Goal: Transaction & Acquisition: Book appointment/travel/reservation

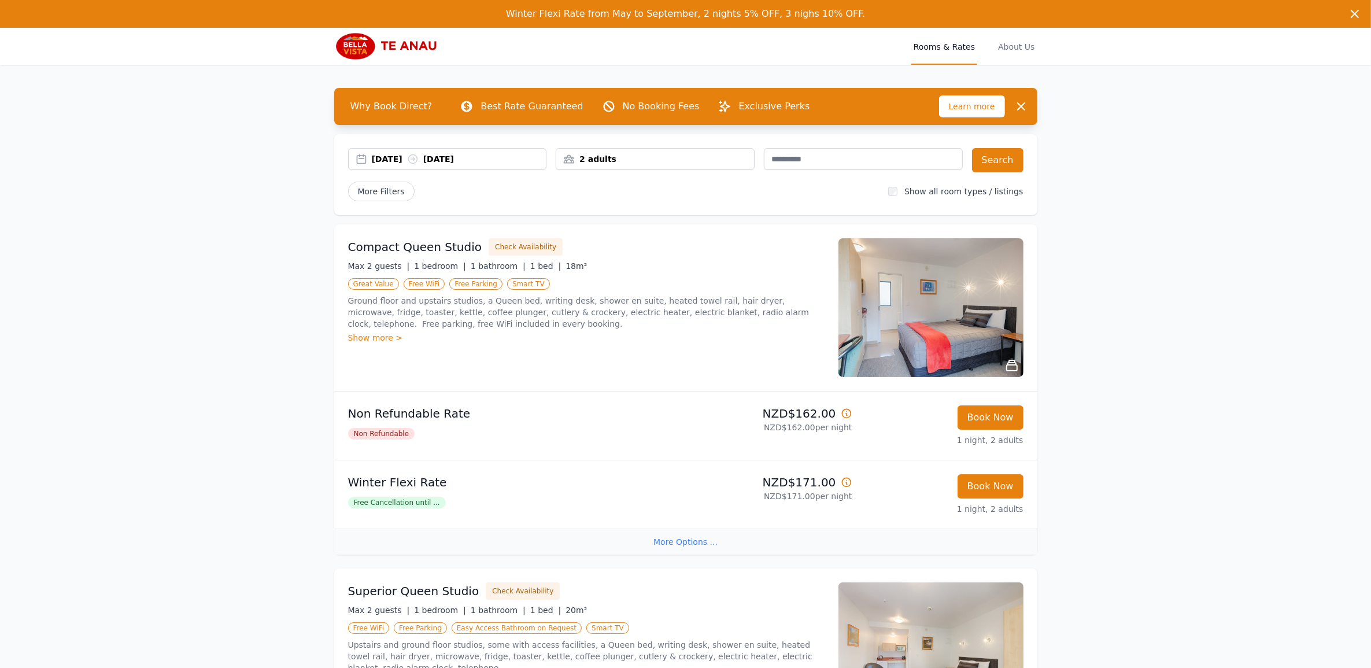
click at [376, 151] on div "[DATE] [DATE]" at bounding box center [447, 159] width 199 height 22
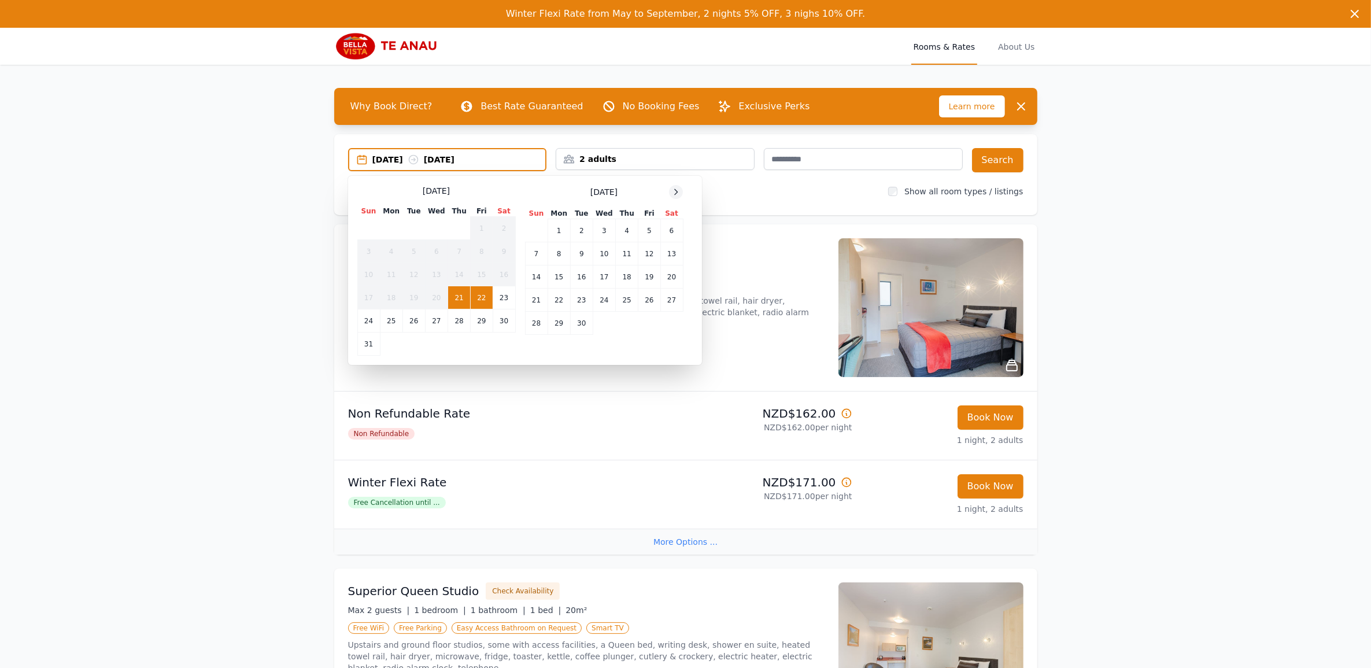
click at [672, 192] on icon at bounding box center [675, 191] width 9 height 9
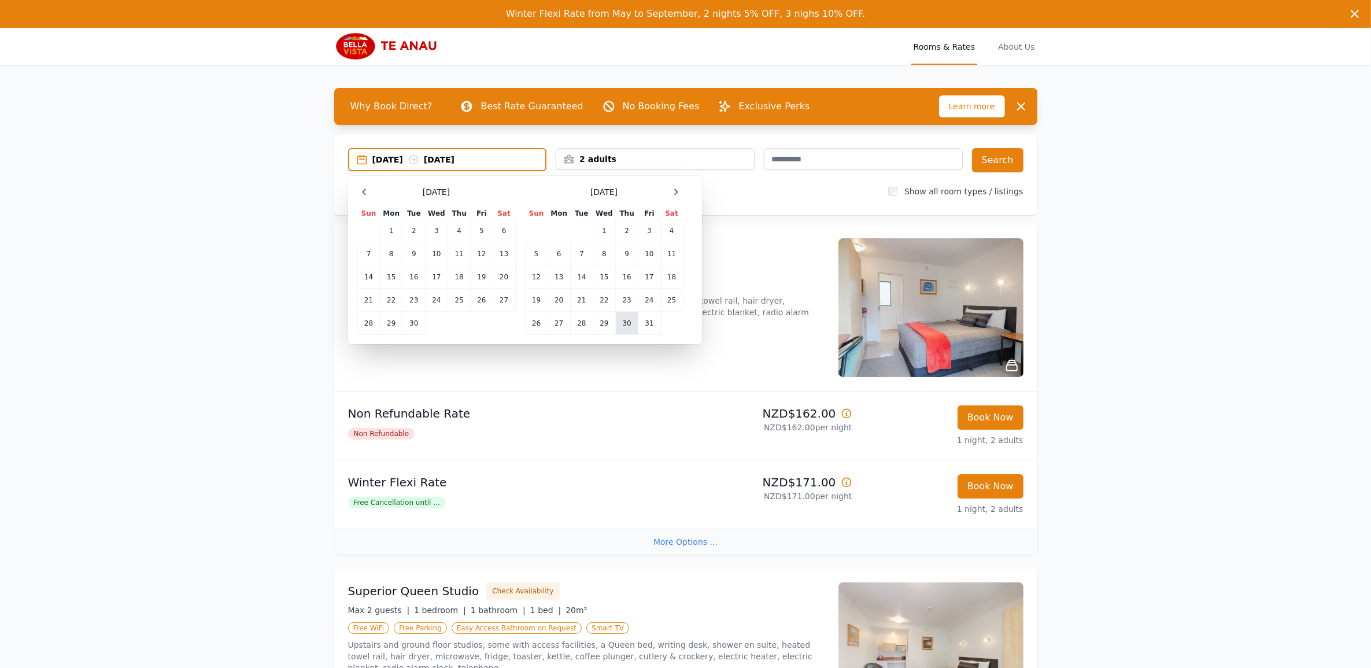
click at [628, 323] on td "30" at bounding box center [627, 323] width 23 height 23
click at [646, 321] on td "31" at bounding box center [649, 323] width 22 height 23
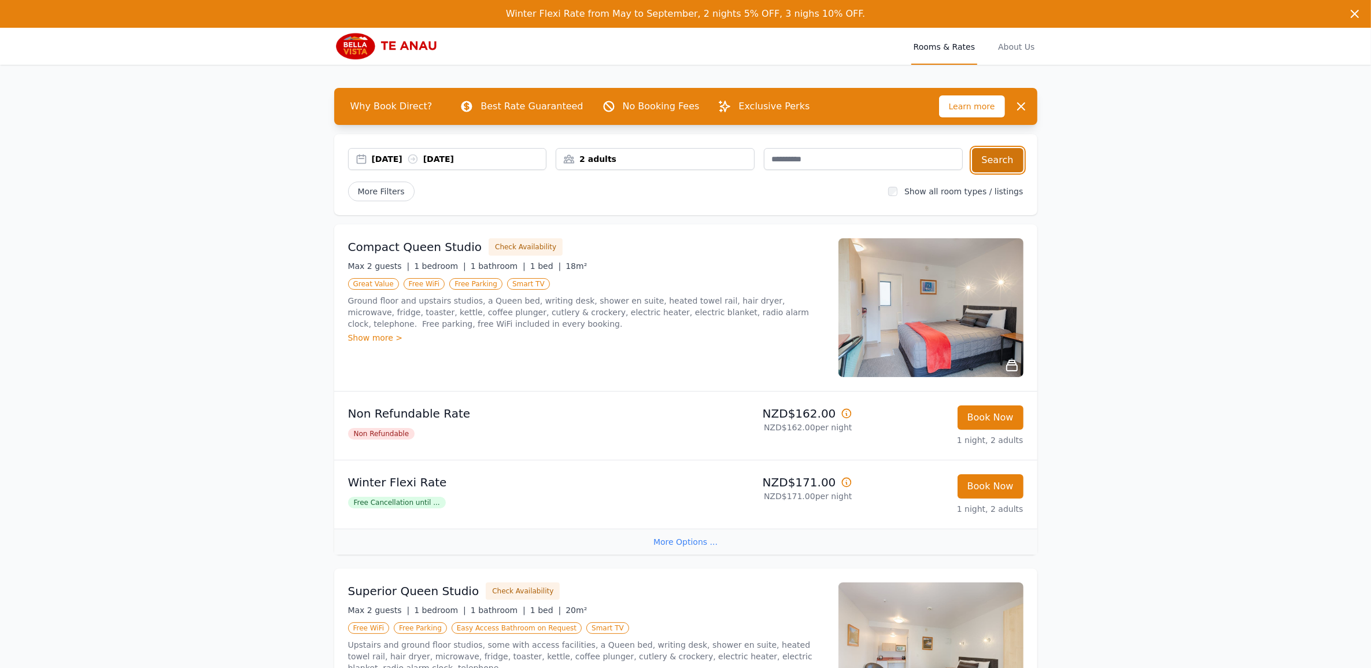
click at [996, 163] on button "Search" at bounding box center [997, 160] width 51 height 24
click at [480, 149] on div "[DATE] [DATE]" at bounding box center [447, 159] width 199 height 22
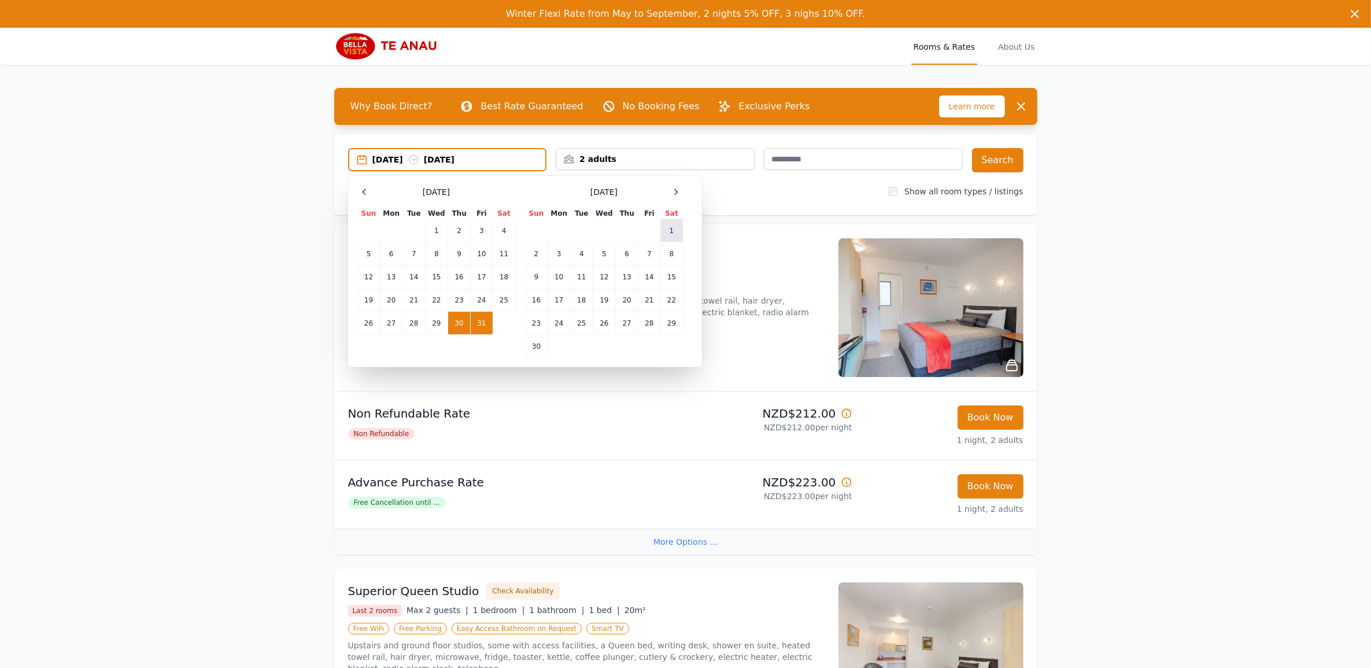
click at [675, 228] on td "1" at bounding box center [671, 230] width 23 height 23
click at [376, 160] on div "[DATE] --" at bounding box center [458, 160] width 173 height 12
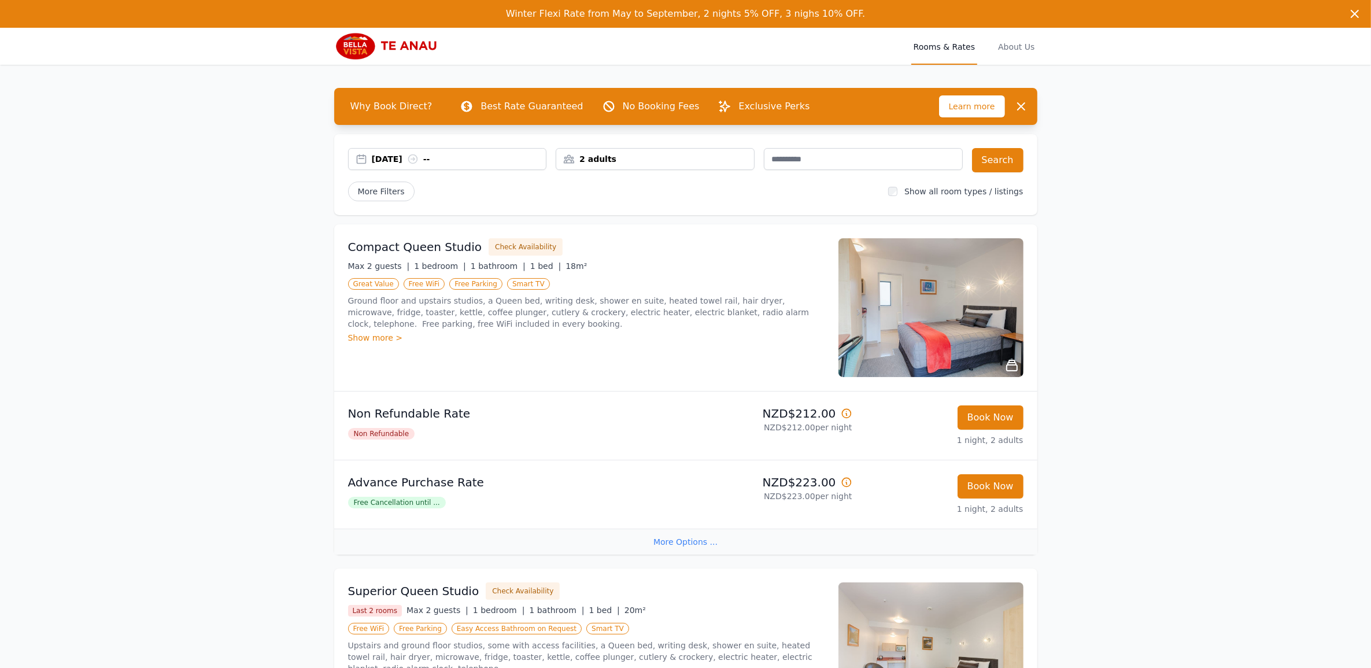
click at [395, 157] on div "[DATE] --" at bounding box center [459, 159] width 175 height 12
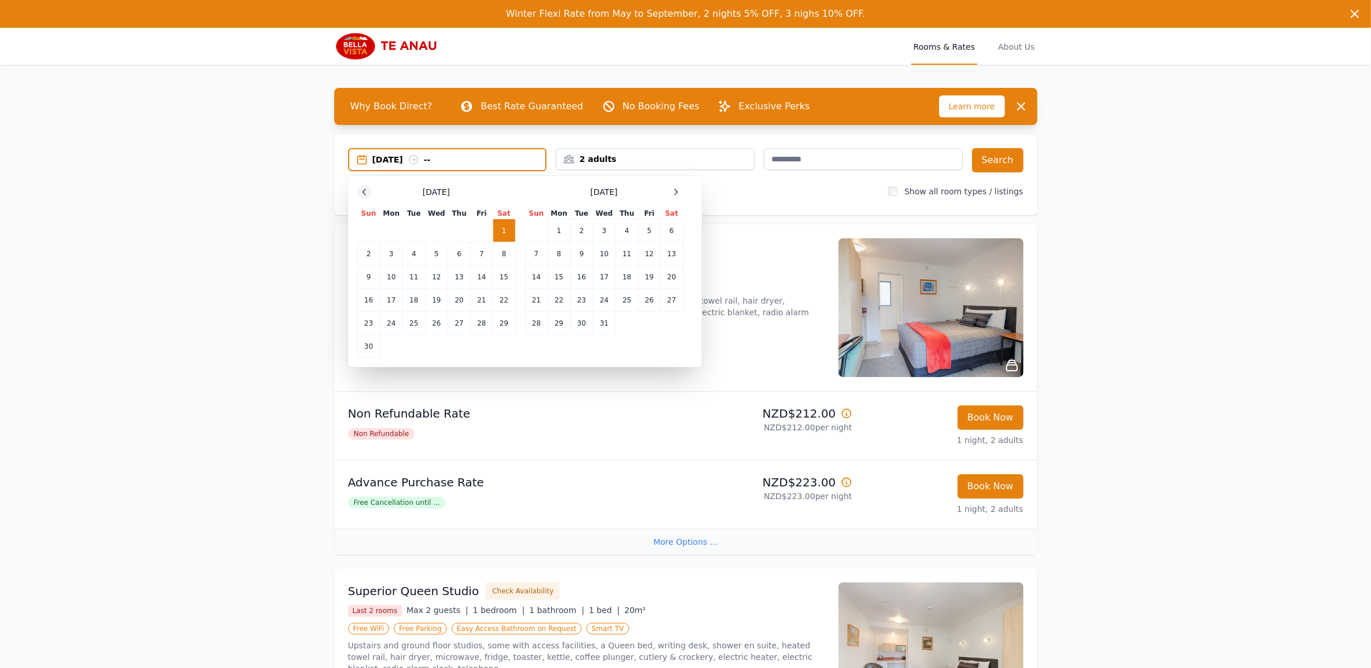
click at [362, 188] on icon at bounding box center [364, 191] width 9 height 9
click at [452, 321] on td "30" at bounding box center [459, 323] width 23 height 23
click at [674, 227] on td "1" at bounding box center [671, 230] width 23 height 23
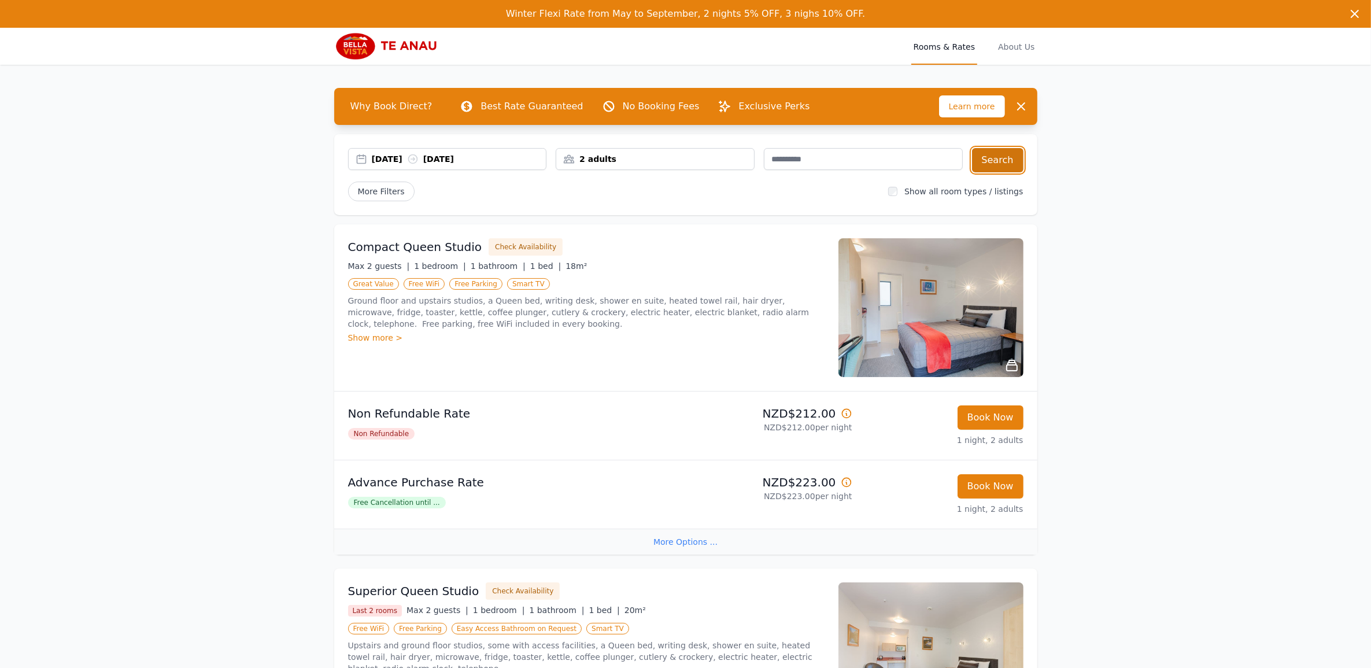
click at [1004, 149] on button "Search" at bounding box center [997, 160] width 51 height 24
click at [668, 539] on div "More Options ..." at bounding box center [685, 541] width 703 height 26
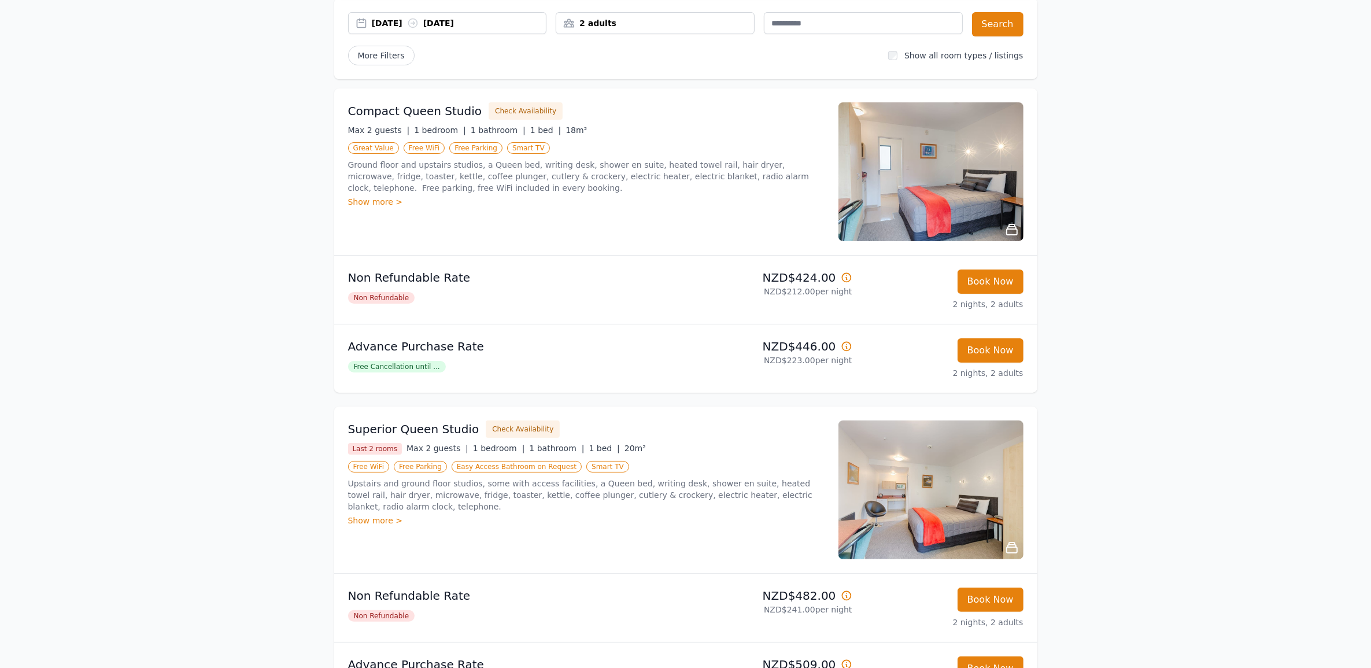
scroll to position [145, 0]
